Goal: Information Seeking & Learning: Learn about a topic

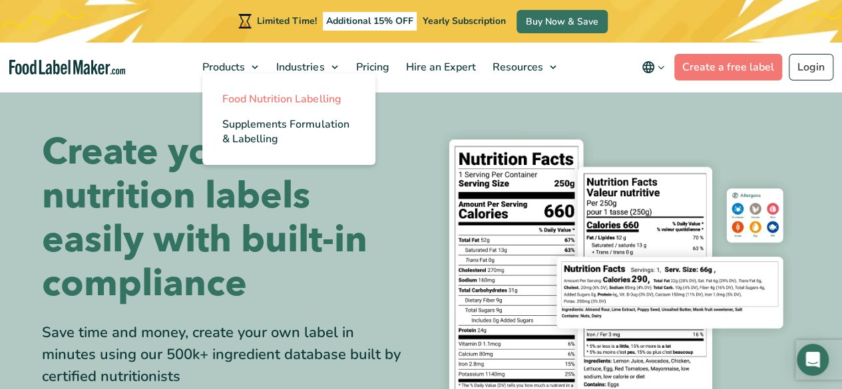
click at [245, 110] on link "Food Nutrition Labelling" at bounding box center [288, 99] width 173 height 25
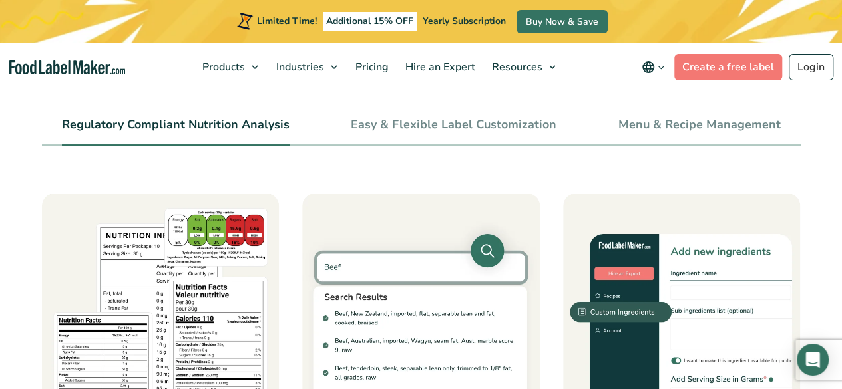
scroll to position [537, 0]
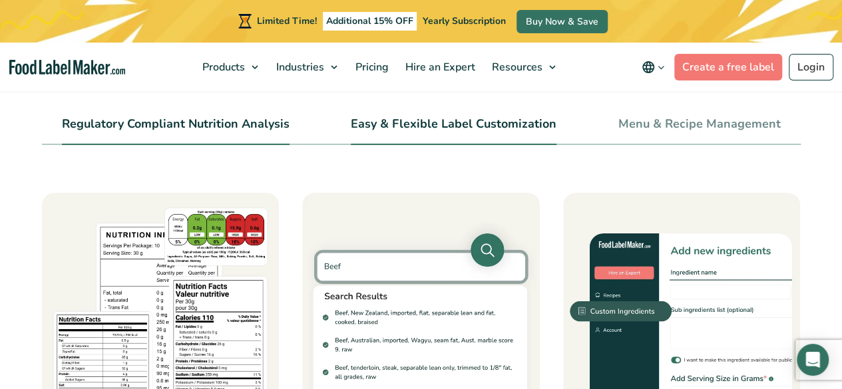
click at [391, 130] on link "Easy & Flexible Label Customization" at bounding box center [454, 124] width 206 height 15
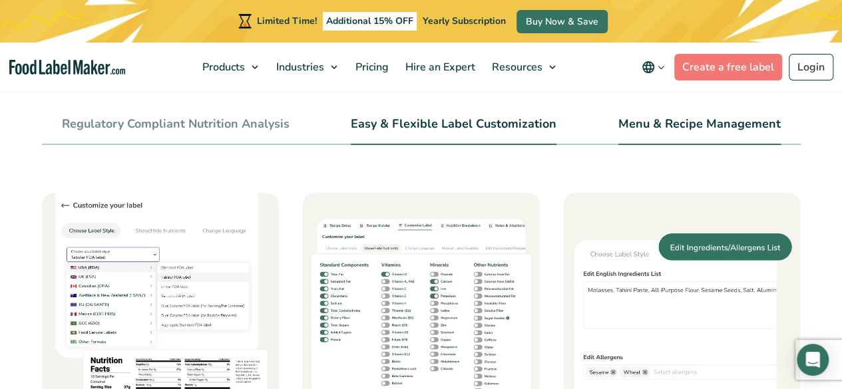
click at [632, 122] on link "Menu & Recipe Management" at bounding box center [699, 124] width 162 height 15
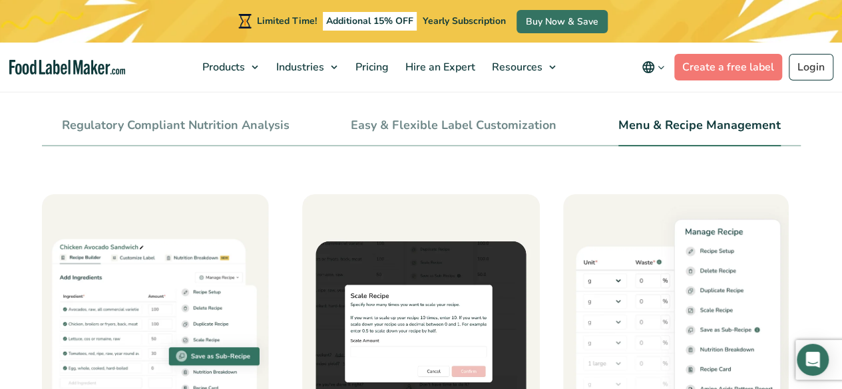
scroll to position [528, 0]
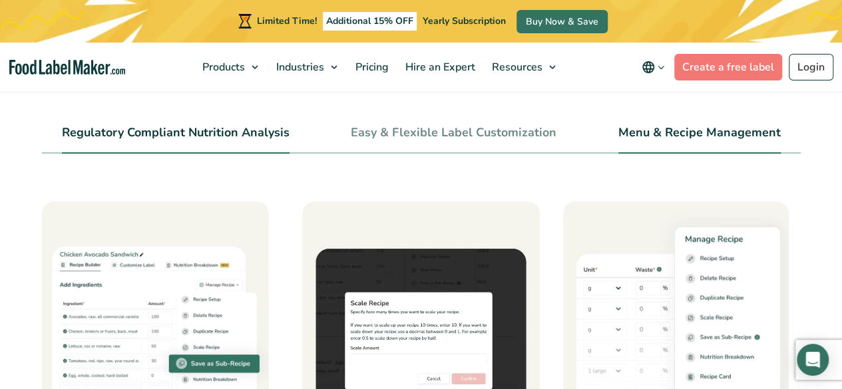
click at [263, 134] on link "Regulatory Compliant Nutrition Analysis" at bounding box center [176, 133] width 228 height 15
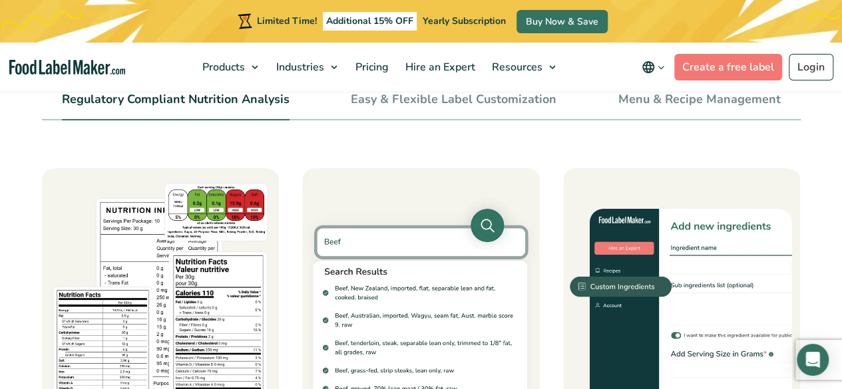
scroll to position [543, 0]
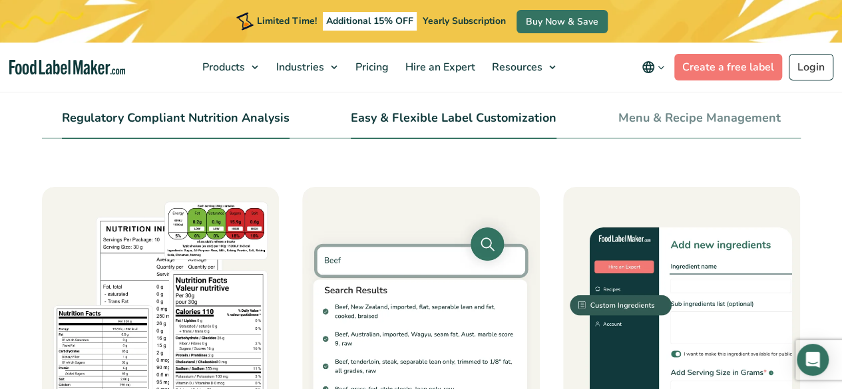
click at [417, 132] on li "Easy & Flexible Label Customization" at bounding box center [454, 124] width 206 height 30
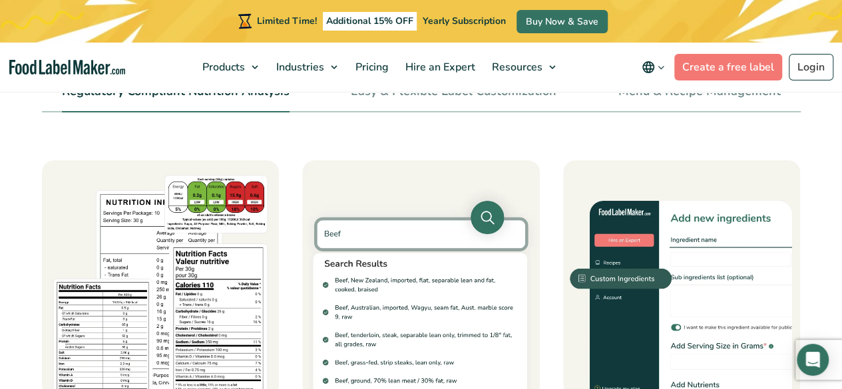
scroll to position [550, 0]
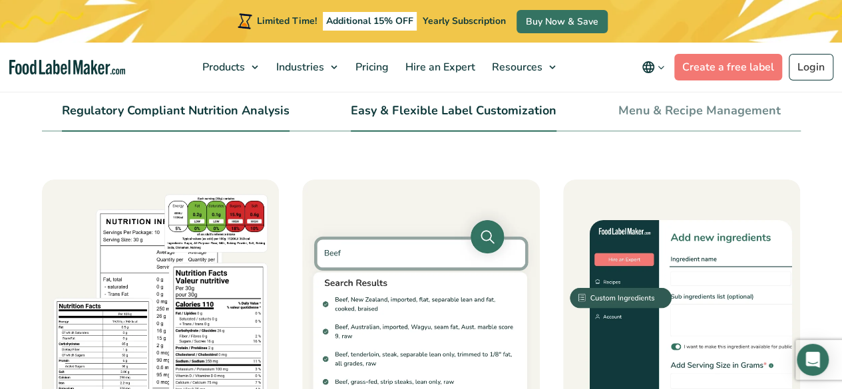
click at [409, 110] on link "Easy & Flexible Label Customization" at bounding box center [454, 111] width 206 height 15
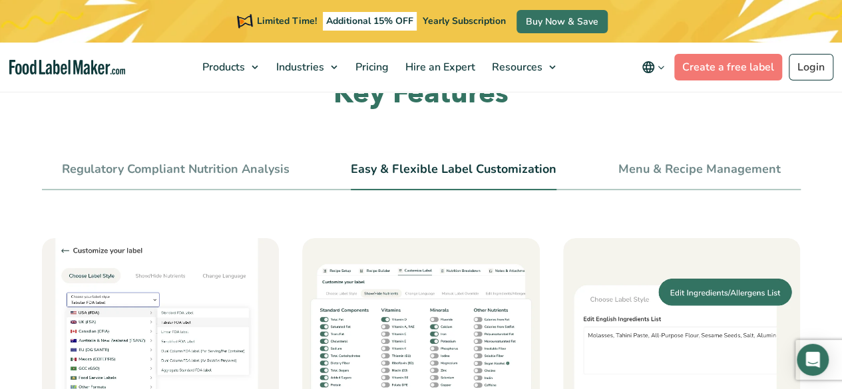
scroll to position [468, 0]
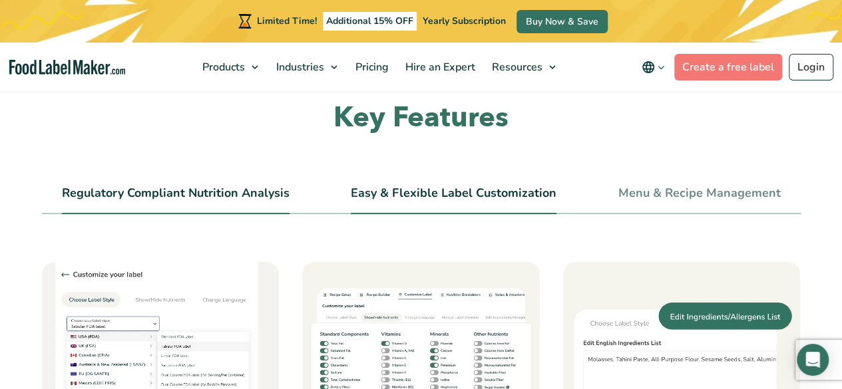
click at [277, 190] on link "Regulatory Compliant Nutrition Analysis" at bounding box center [176, 193] width 228 height 15
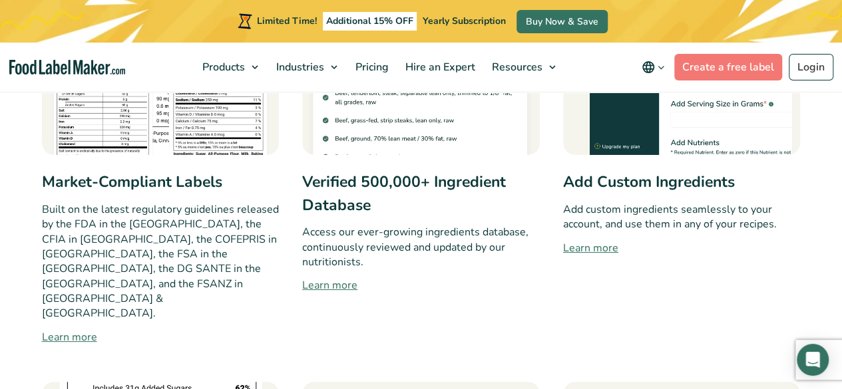
scroll to position [812, 0]
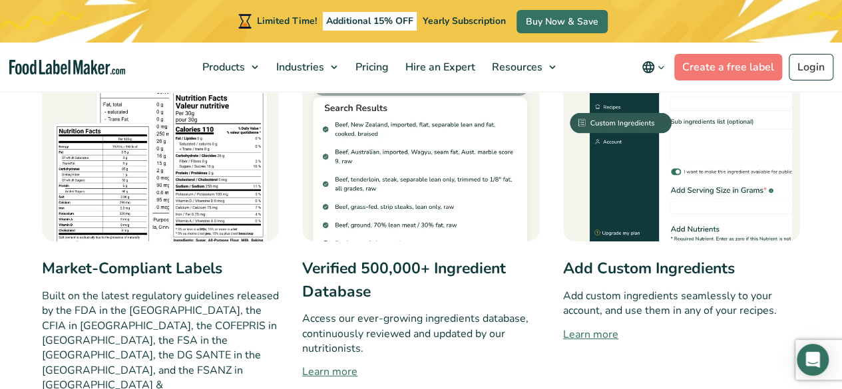
scroll to position [727, 0]
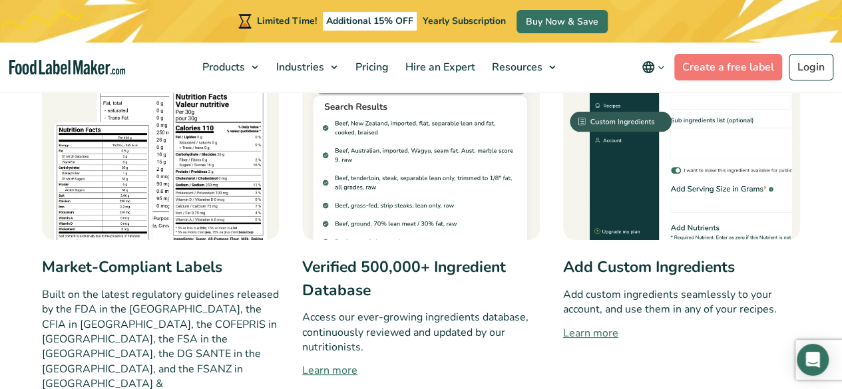
click at [605, 335] on link "Learn more" at bounding box center [682, 333] width 238 height 16
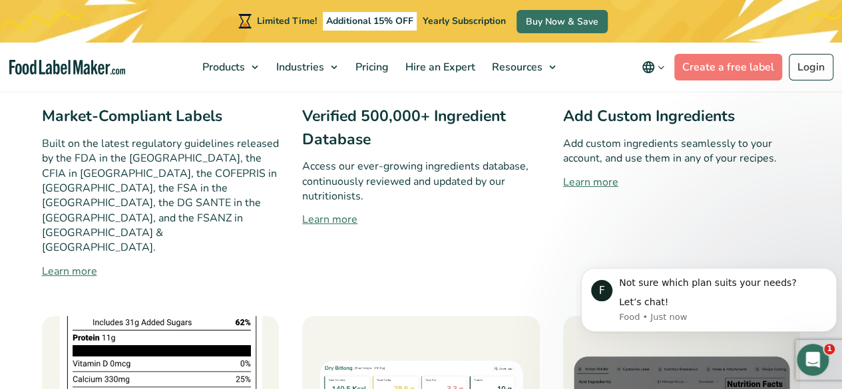
scroll to position [877, 0]
click at [84, 264] on link "Learn more" at bounding box center [161, 272] width 238 height 16
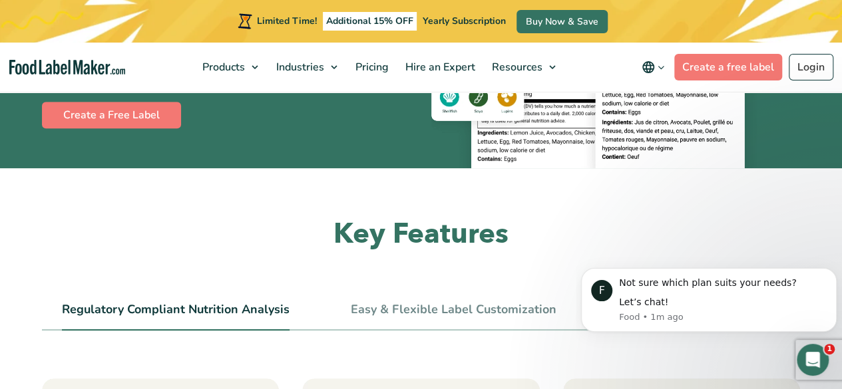
scroll to position [345, 0]
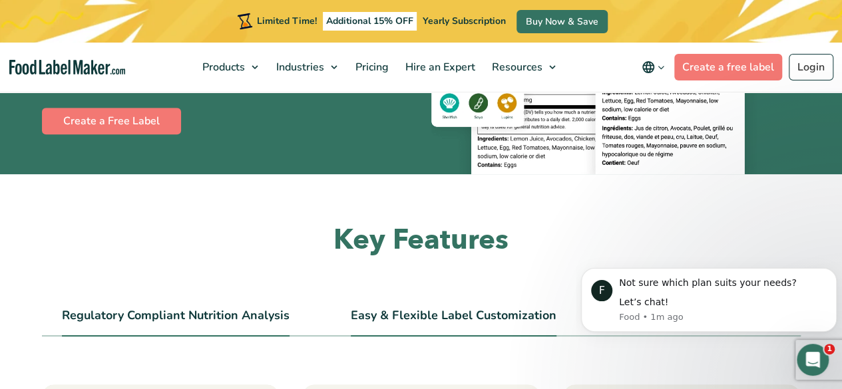
click at [430, 325] on li "Easy & Flexible Label Customization" at bounding box center [454, 322] width 206 height 30
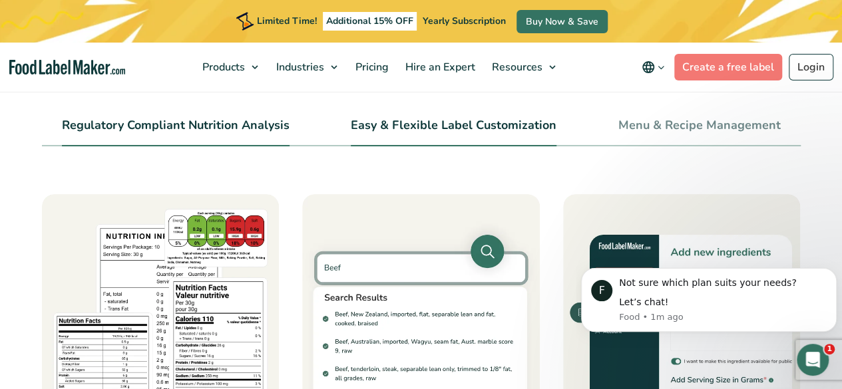
scroll to position [522, 0]
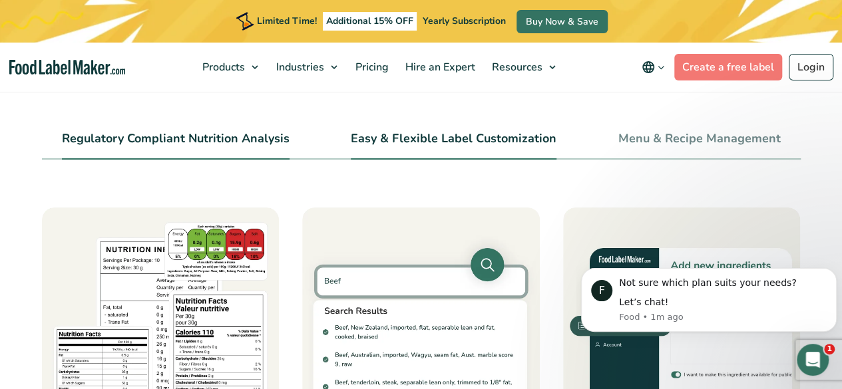
click at [462, 148] on li "Easy & Flexible Label Customization" at bounding box center [454, 145] width 206 height 30
click at [444, 134] on link "Easy & Flexible Label Customization" at bounding box center [454, 139] width 206 height 15
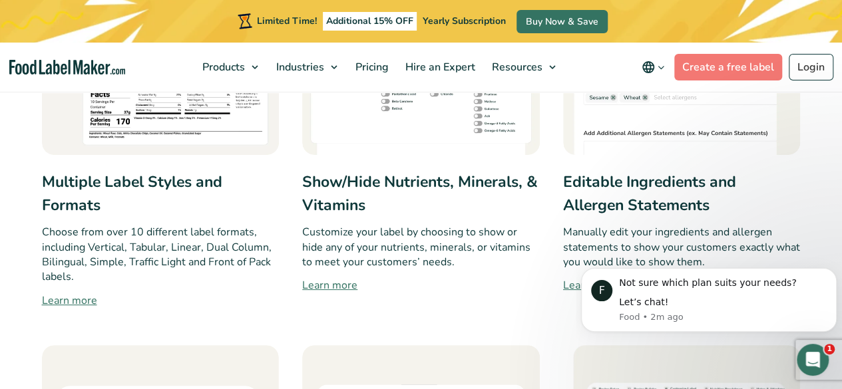
scroll to position [814, 0]
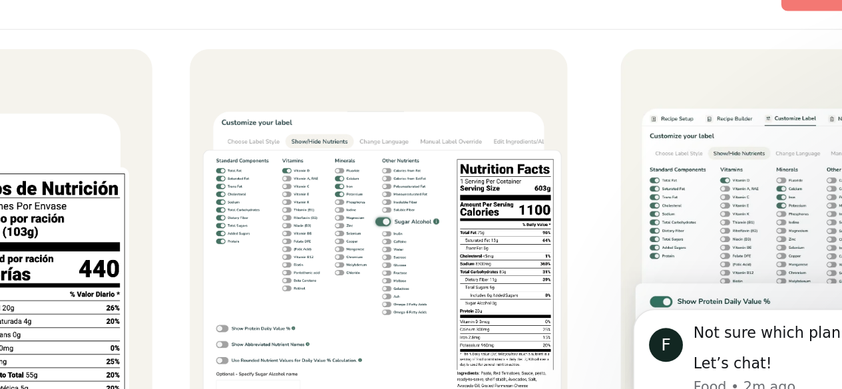
scroll to position [1053, 0]
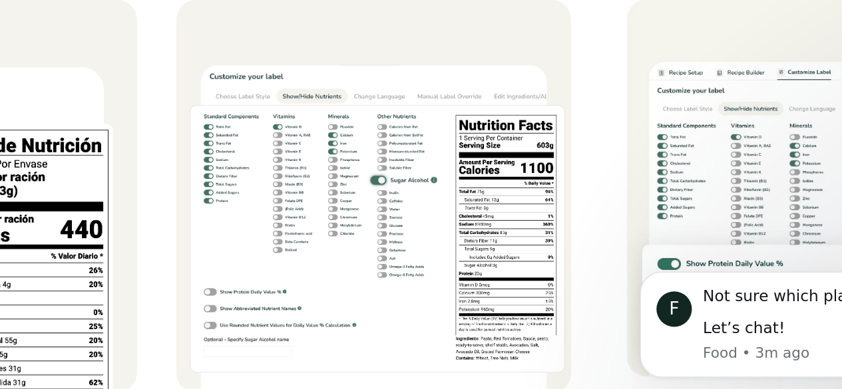
click at [439, 208] on img at bounding box center [421, 223] width 238 height 238
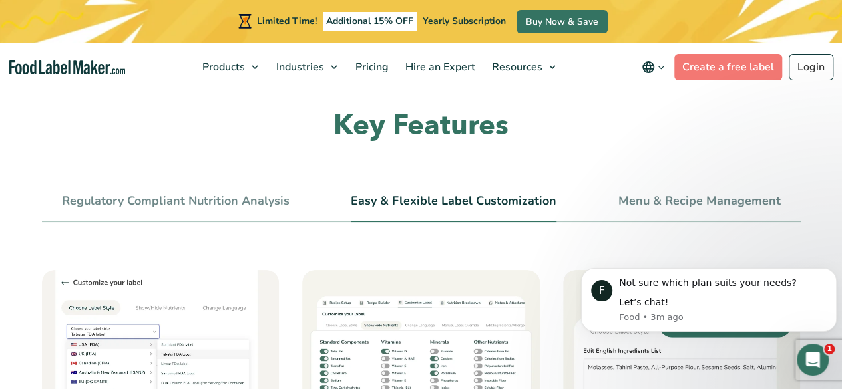
scroll to position [465, 0]
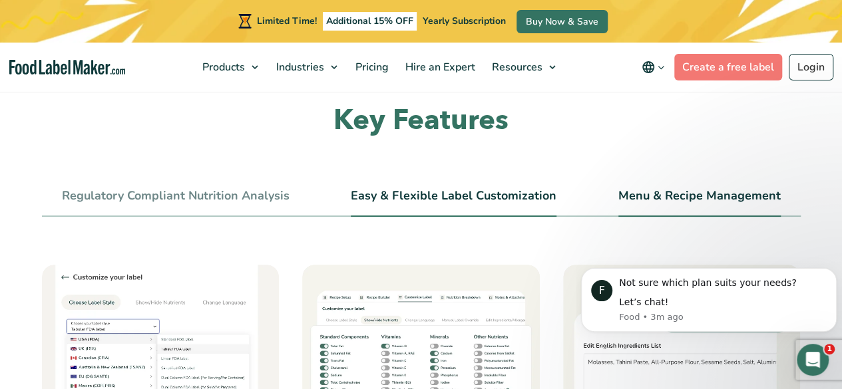
click at [649, 200] on link "Menu & Recipe Management" at bounding box center [699, 196] width 162 height 15
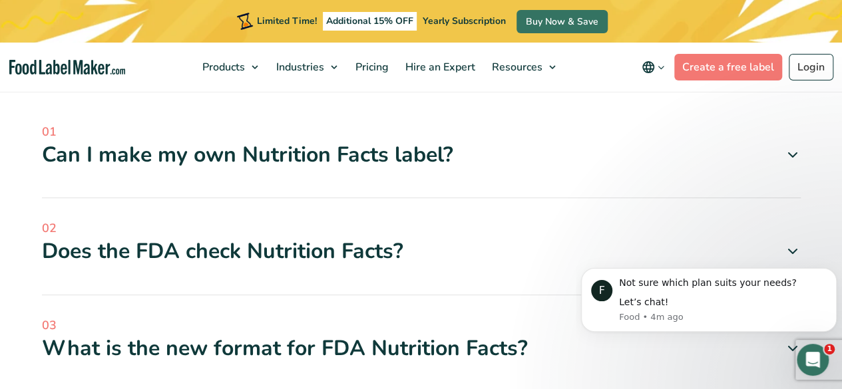
scroll to position [4625, 0]
click at [425, 166] on div "Can I make my own Nutrition Facts label?" at bounding box center [421, 154] width 759 height 28
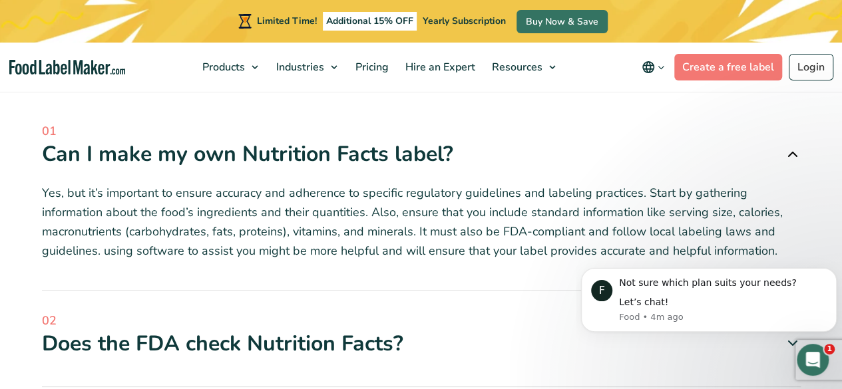
click at [415, 278] on div "01 Can I make my own Nutrition Facts label?" at bounding box center [421, 206] width 759 height 168
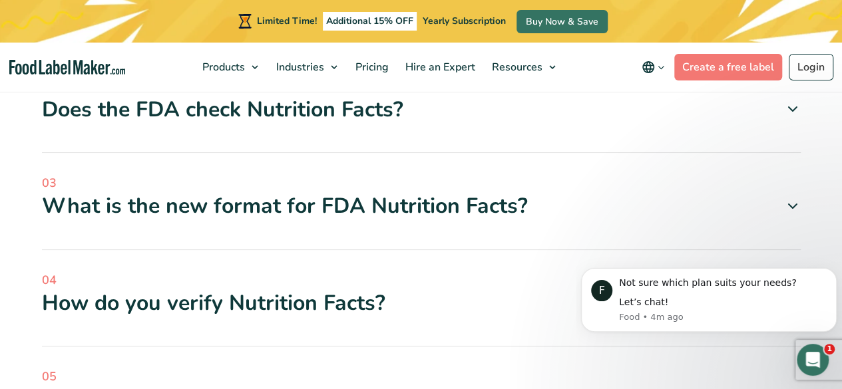
scroll to position [4860, 0]
click at [389, 130] on div "02 Does the FDA check Nutrition Facts? Yes, the Food and Drug Administration (F…" at bounding box center [421, 115] width 759 height 76
click at [379, 202] on div "What is the new format for FDA Nutrition Facts?" at bounding box center [421, 206] width 759 height 28
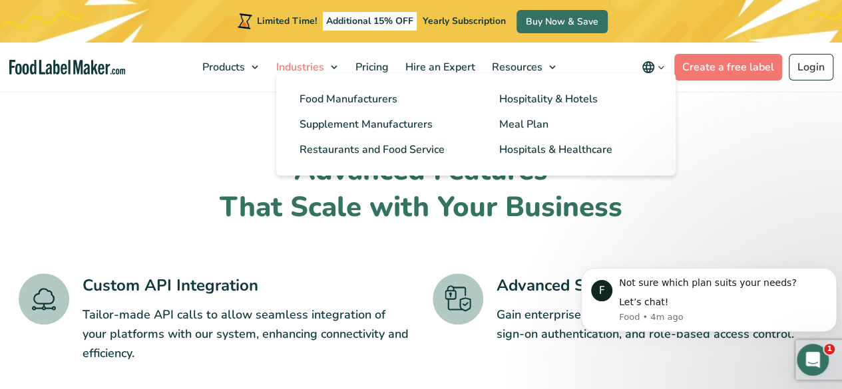
scroll to position [2843, 0]
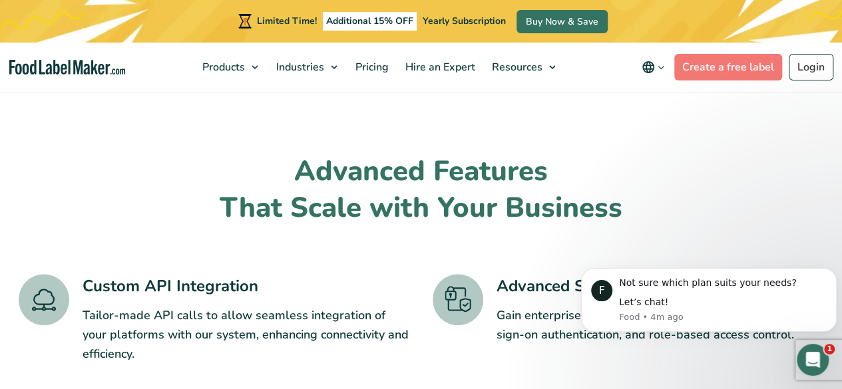
click at [660, 70] on icon "main navigation" at bounding box center [661, 68] width 10 height 10
click at [587, 135] on section "Advanced Features That Scale with Your Business Custom API Integration Tailor-m…" at bounding box center [421, 348] width 842 height 453
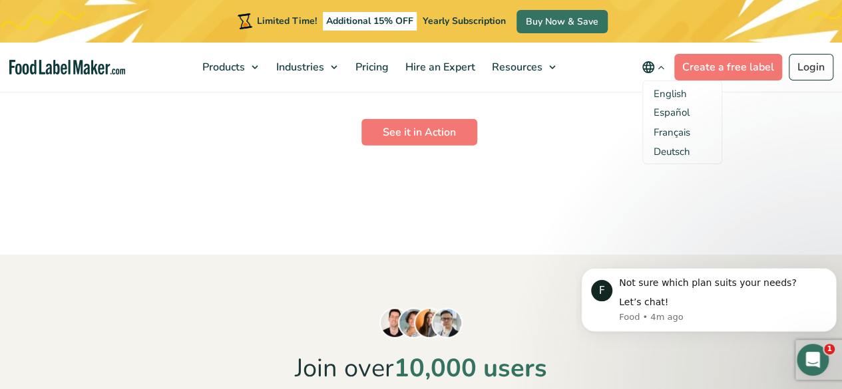
scroll to position [4092, 0]
